Goal: Task Accomplishment & Management: Manage account settings

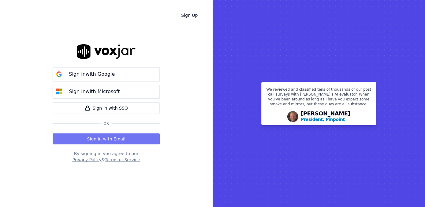
click at [119, 140] on button "Sign in with Email" at bounding box center [106, 139] width 107 height 11
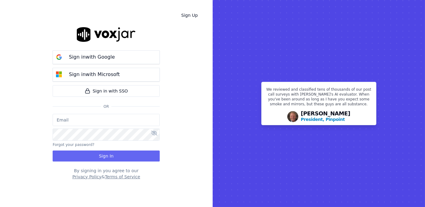
click at [109, 118] on input "email" at bounding box center [106, 120] width 107 height 12
type input "maleman@newwavepower.net"
click at [154, 133] on icon at bounding box center [154, 133] width 6 height 5
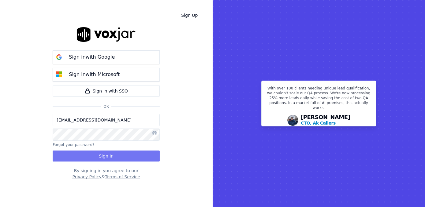
click at [113, 153] on button "Sign In" at bounding box center [106, 156] width 107 height 11
